Goal: Communication & Community: Ask a question

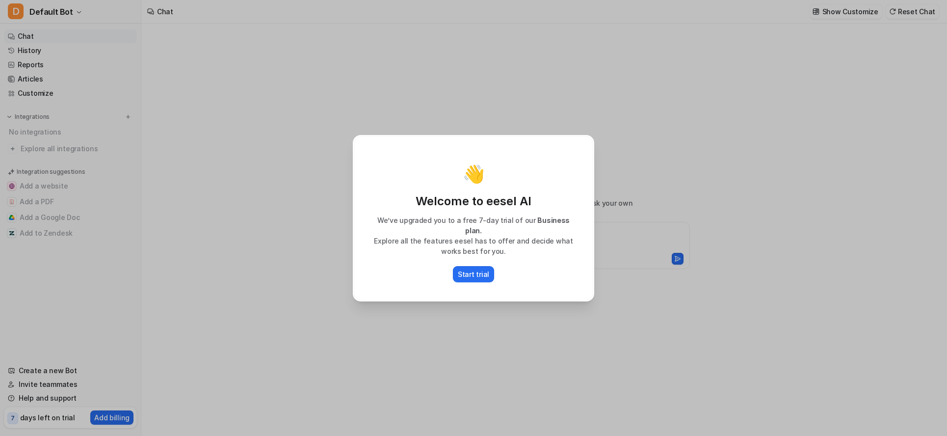
type textarea "**********"
click at [243, 206] on div "👋 Welcome to eesel AI We’ve upgraded you to a free 7-day trial of our Business …" at bounding box center [473, 218] width 947 height 436
click at [260, 340] on div "👋 Welcome to eesel AI We’ve upgraded you to a free 7-day trial of our Business …" at bounding box center [473, 218] width 947 height 436
click at [237, 301] on div "👋 Welcome to eesel AI We’ve upgraded you to a free 7-day trial of our Business …" at bounding box center [473, 218] width 947 height 436
